Goal: Task Accomplishment & Management: Use online tool/utility

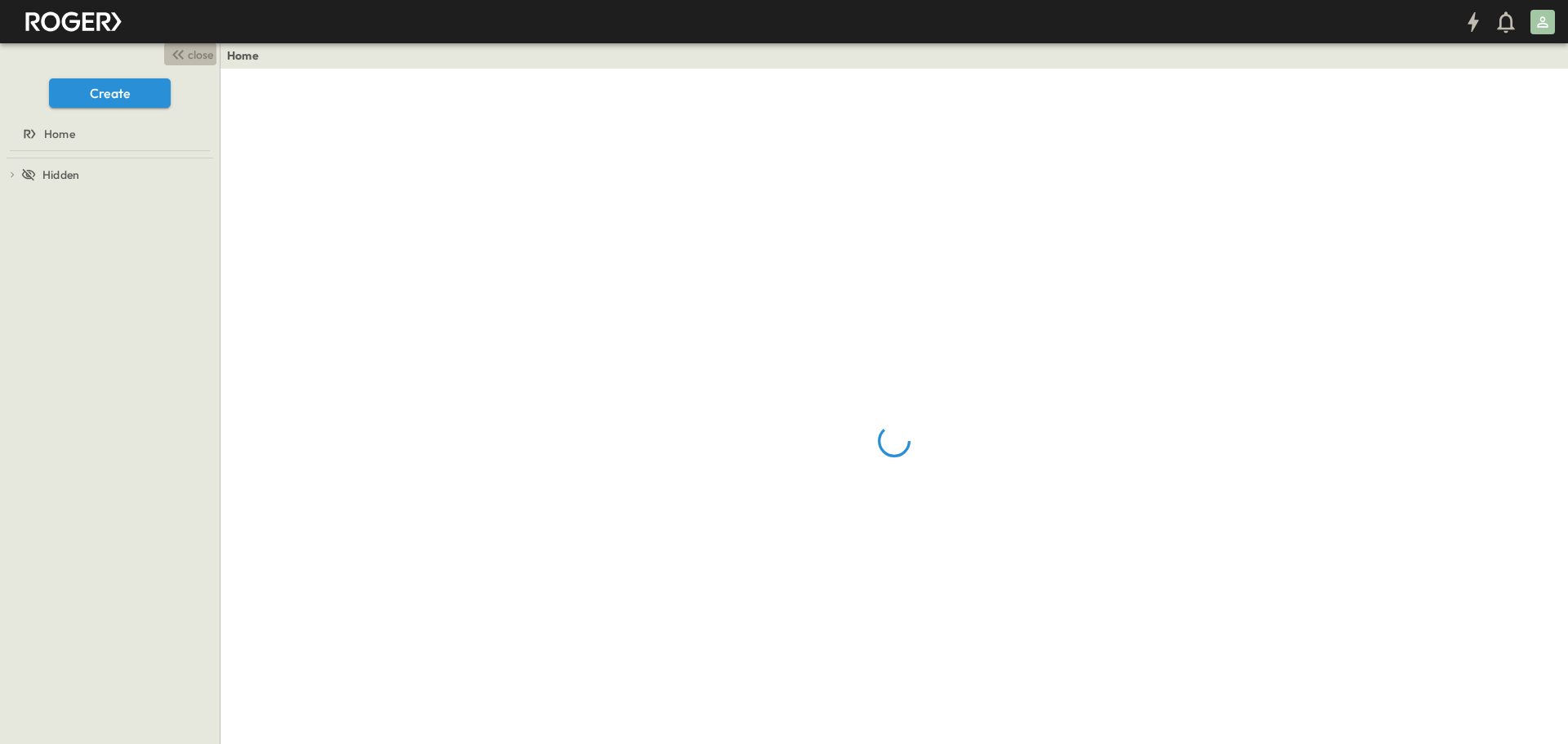
click at [190, 52] on span "close" at bounding box center [200, 54] width 25 height 16
